Goal: Task Accomplishment & Management: Manage account settings

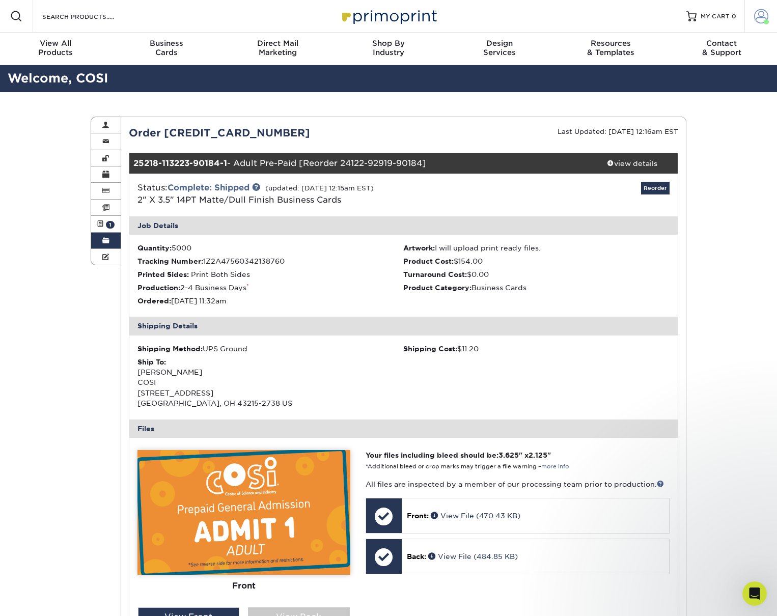
click at [764, 19] on span at bounding box center [762, 16] width 14 height 14
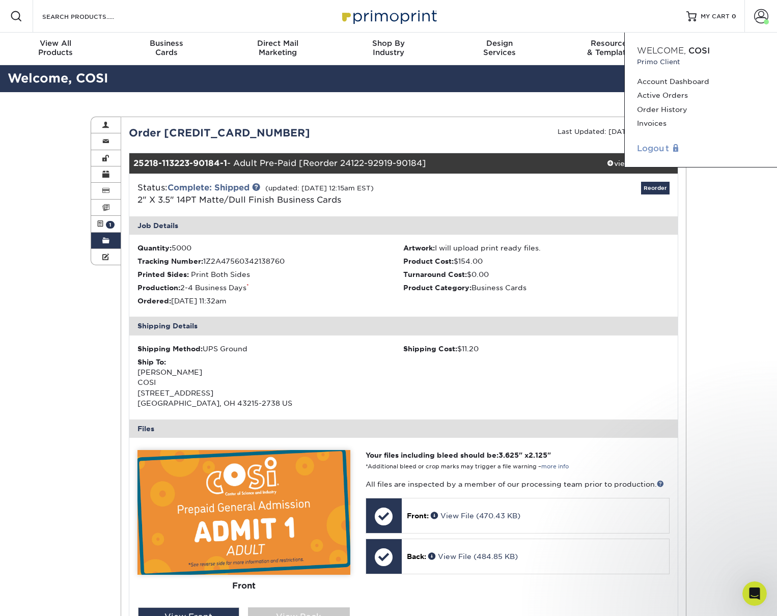
click at [657, 152] on link "Logout" at bounding box center [701, 149] width 128 height 12
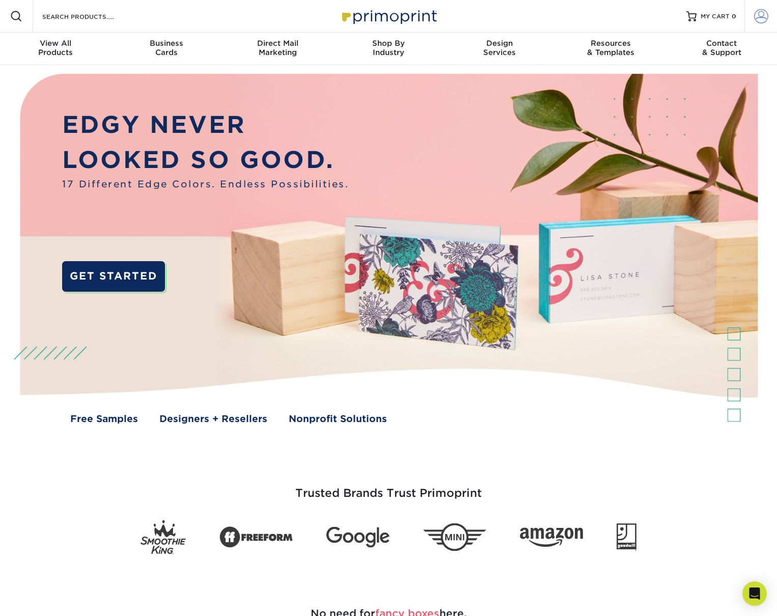
click at [764, 14] on span at bounding box center [762, 16] width 14 height 14
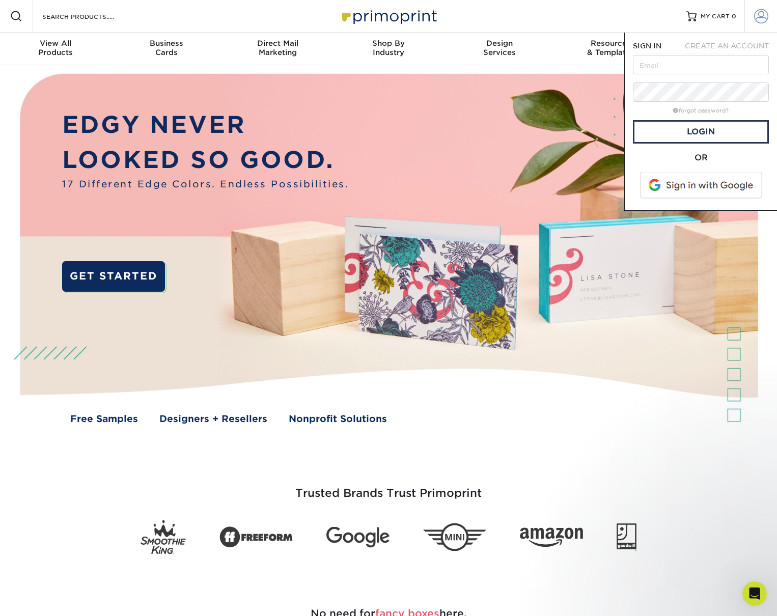
click at [763, 13] on span at bounding box center [762, 16] width 14 height 14
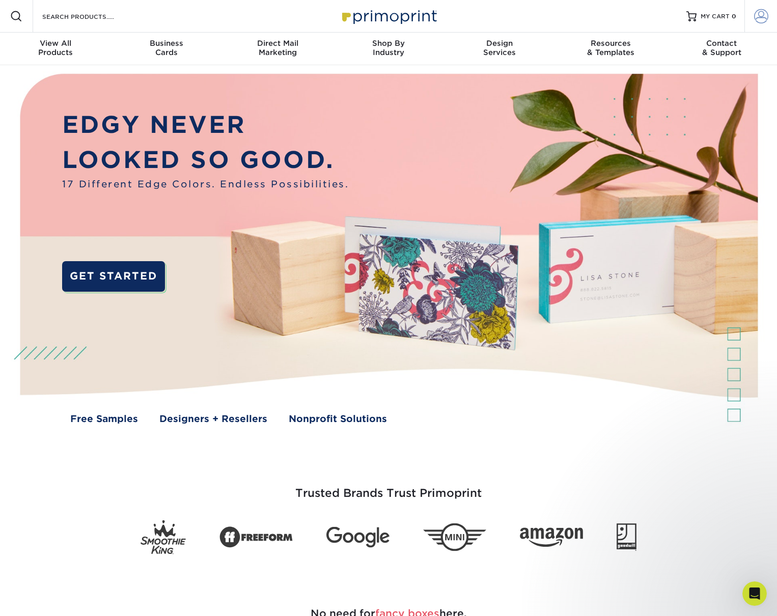
click at [763, 13] on span at bounding box center [762, 16] width 14 height 14
